Goal: Task Accomplishment & Management: Use online tool/utility

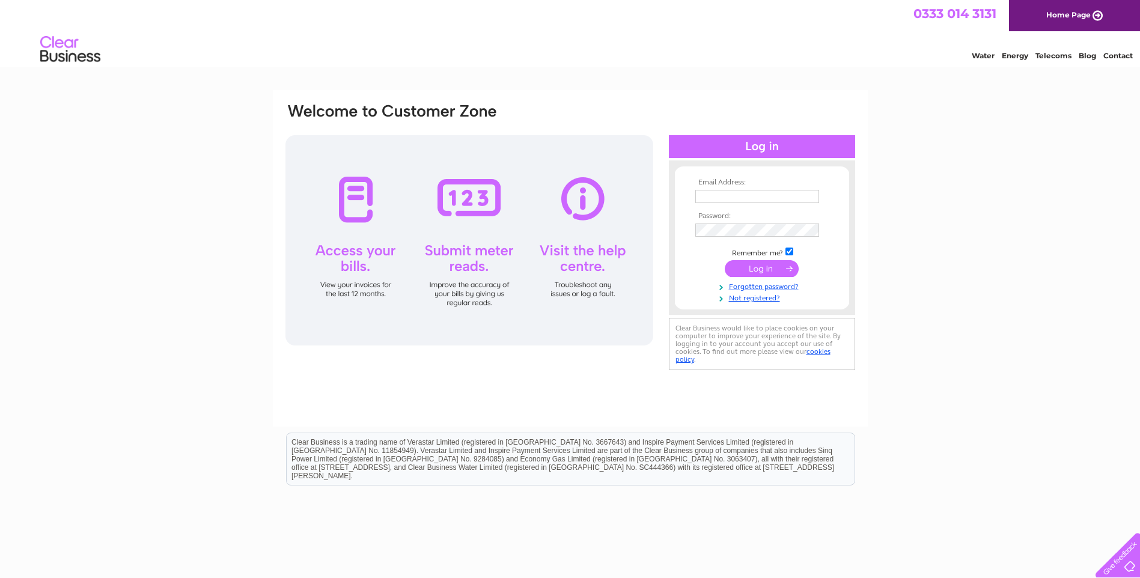
type input "norman.allan@nhs.scot"
click at [750, 267] on input "submit" at bounding box center [762, 268] width 74 height 17
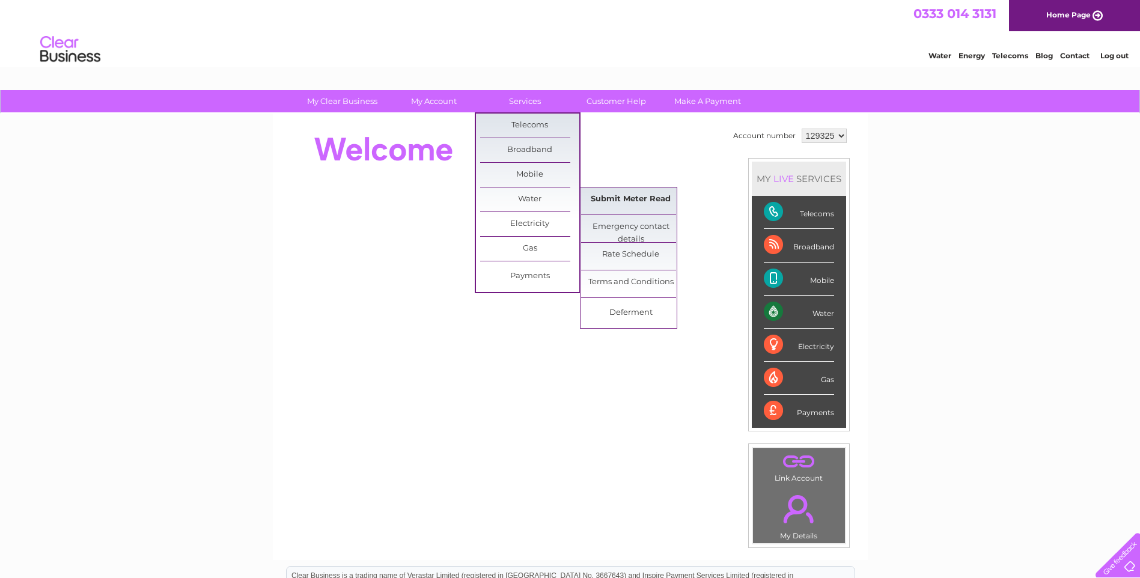
click at [615, 201] on link "Submit Meter Read" at bounding box center [630, 200] width 99 height 24
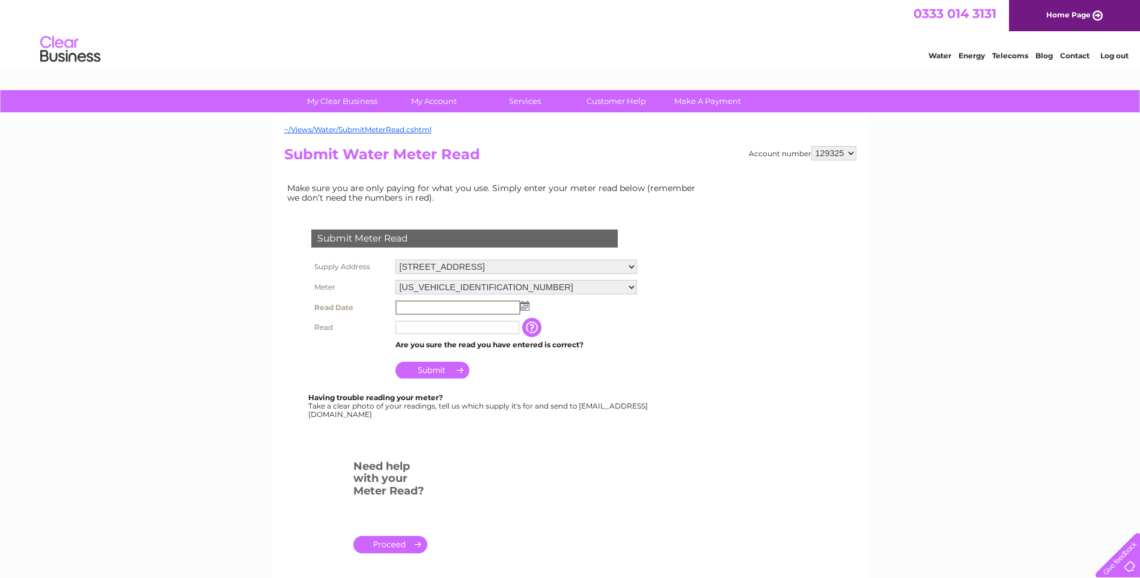
click at [421, 305] on input "text" at bounding box center [457, 308] width 125 height 14
click at [631, 286] on select "06ELSTER17T168427 06ELSTER17T168430" at bounding box center [516, 287] width 242 height 14
select select "56749"
click at [395, 280] on select "06ELSTER17T168427 06ELSTER17T168430" at bounding box center [516, 288] width 242 height 16
click at [427, 307] on input "text" at bounding box center [457, 308] width 125 height 14
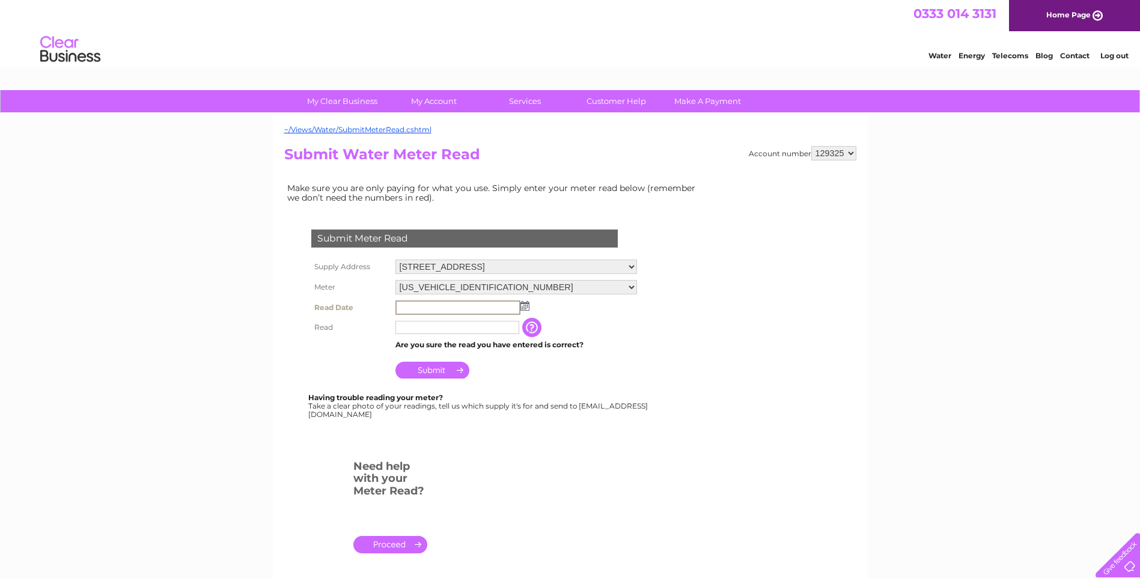
click at [523, 308] on img at bounding box center [525, 306] width 9 height 10
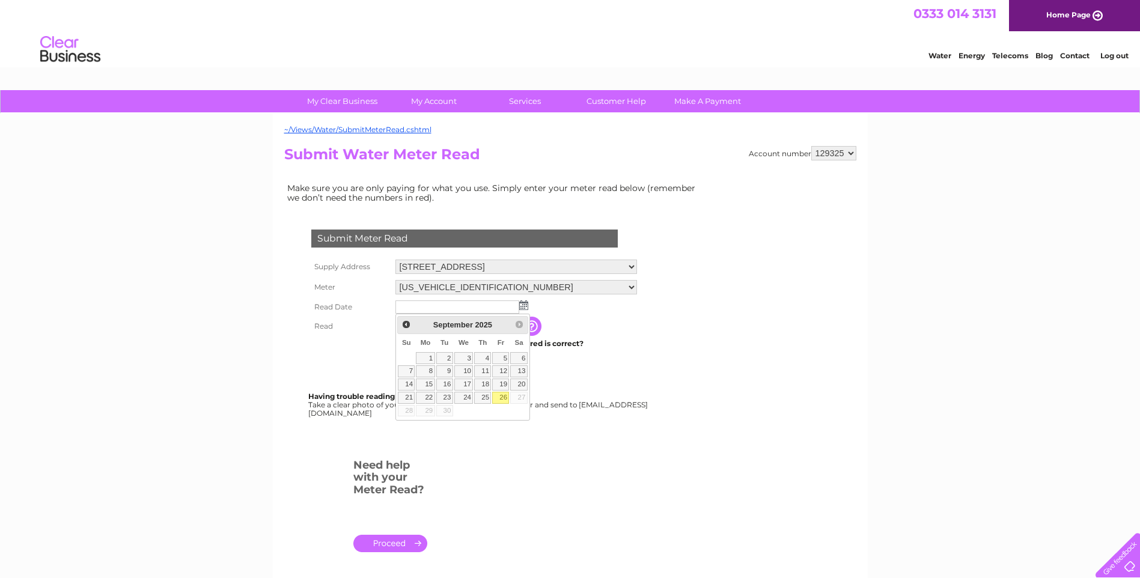
click at [504, 397] on link "26" at bounding box center [500, 398] width 17 height 12
type input "2025/09/26"
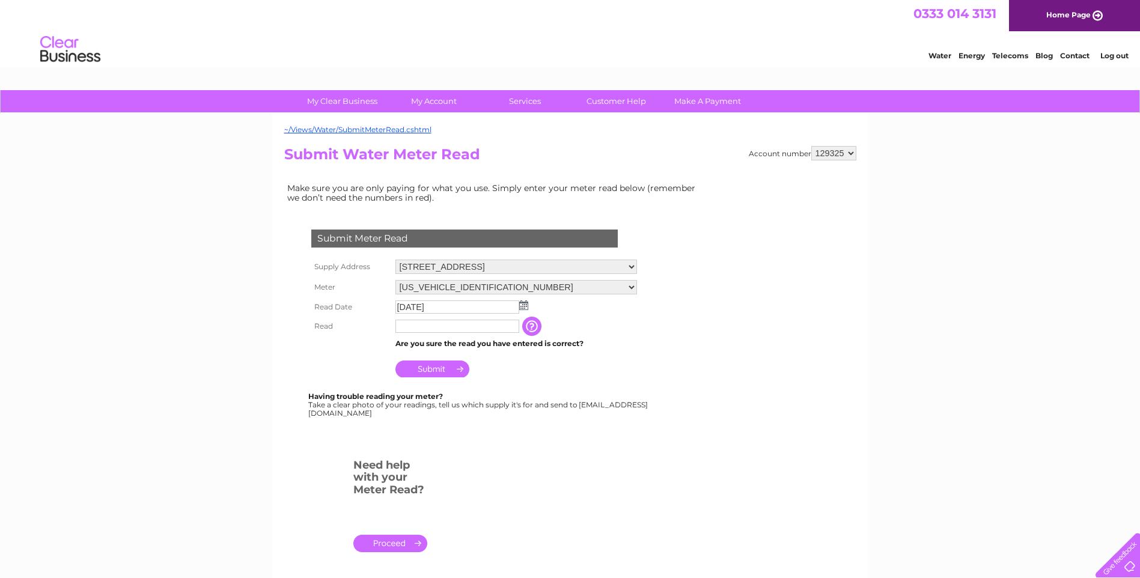
click at [417, 332] on input "text" at bounding box center [457, 326] width 124 height 13
type input "00110"
click at [452, 370] on input "Submit" at bounding box center [432, 369] width 74 height 17
click at [632, 284] on select "[US_VEHICLE_IDENTIFICATION_NUMBER] [US_VEHICLE_IDENTIFICATION_NUMBER]" at bounding box center [516, 288] width 242 height 16
select select "56751"
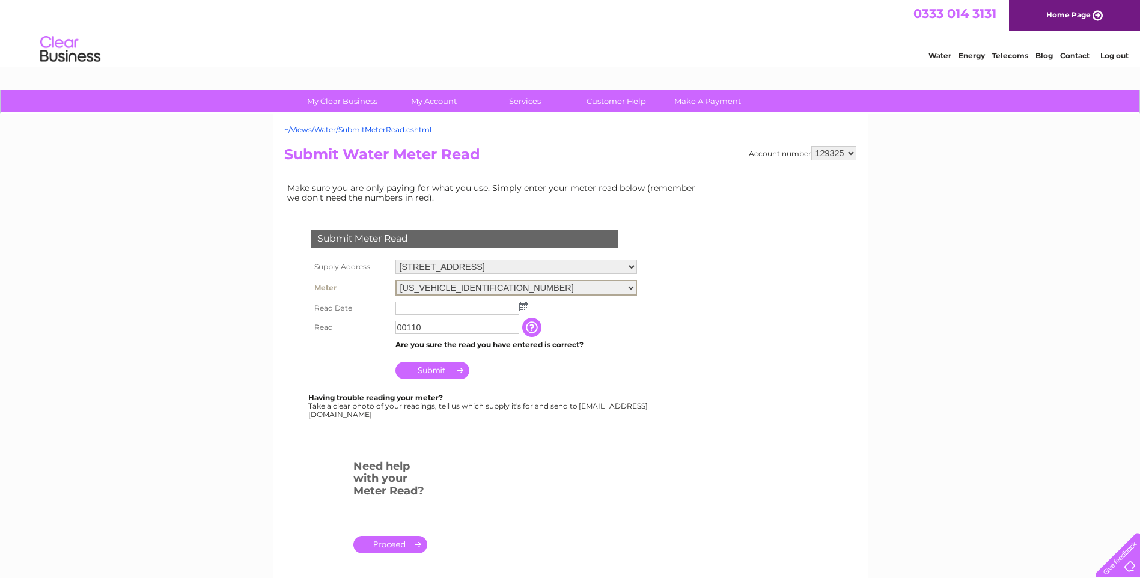
click at [395, 280] on select "[US_VEHICLE_IDENTIFICATION_NUMBER] [US_VEHICLE_IDENTIFICATION_NUMBER]" at bounding box center [516, 288] width 242 height 16
click at [418, 310] on input "text" at bounding box center [457, 308] width 125 height 14
click at [523, 310] on img at bounding box center [523, 306] width 9 height 10
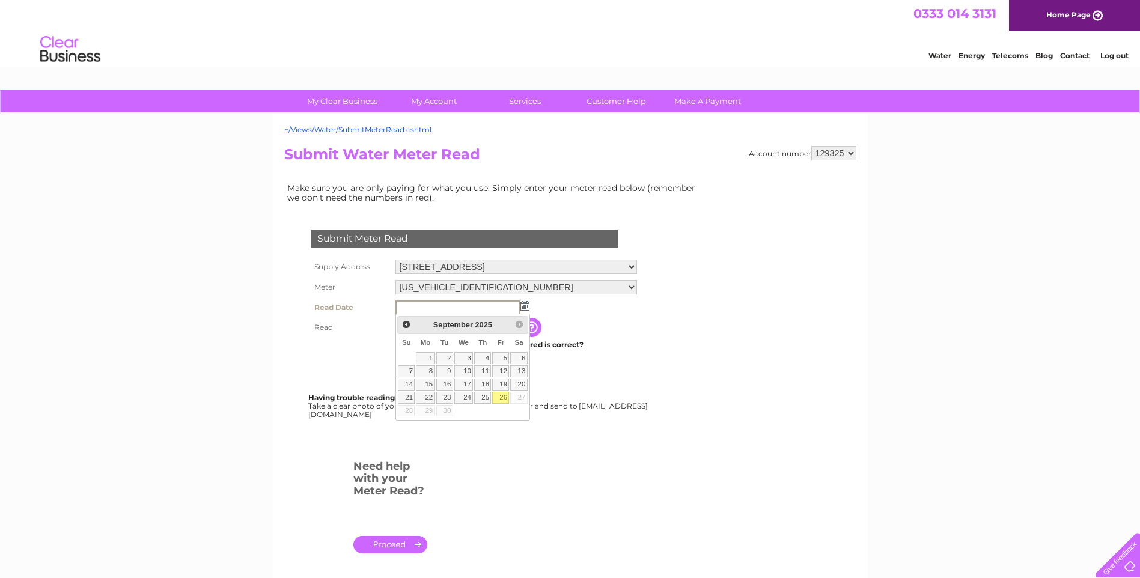
click at [499, 397] on link "26" at bounding box center [500, 398] width 17 height 12
type input "2025/09/26"
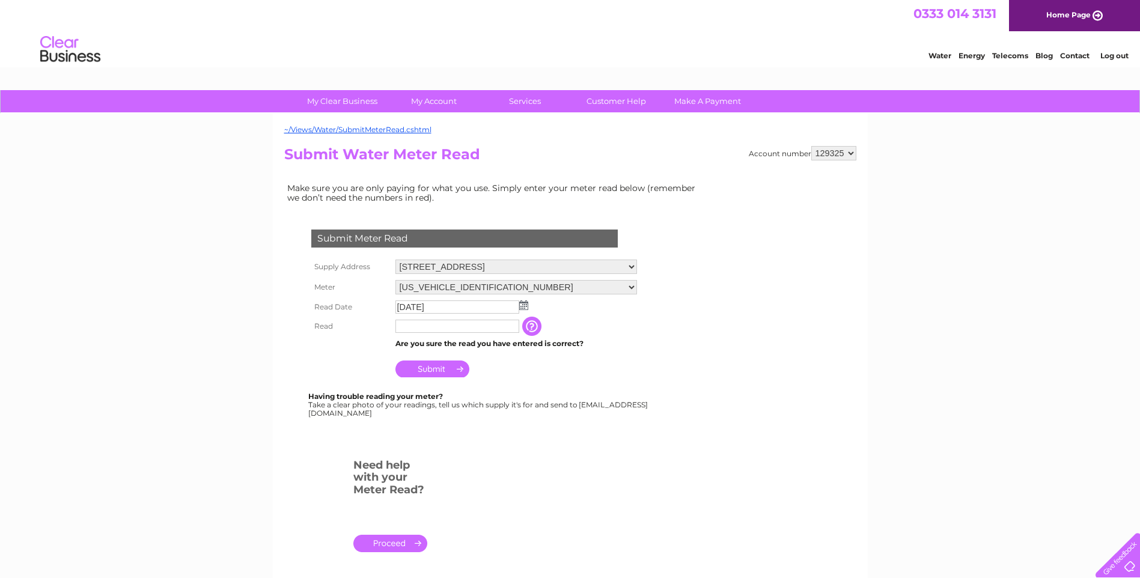
click at [408, 327] on input "text" at bounding box center [457, 326] width 124 height 13
type input "00364"
click at [451, 370] on input "Submit" at bounding box center [432, 370] width 74 height 17
